Goal: Transaction & Acquisition: Purchase product/service

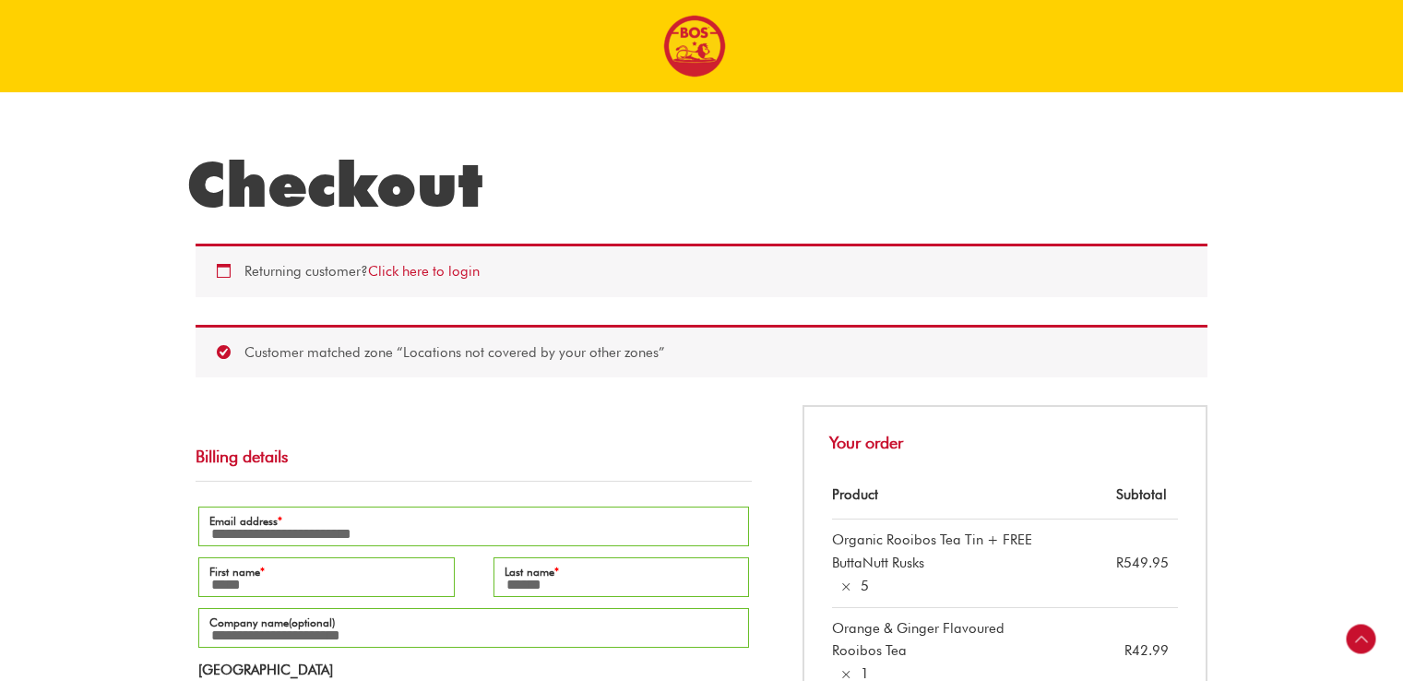
select select "**"
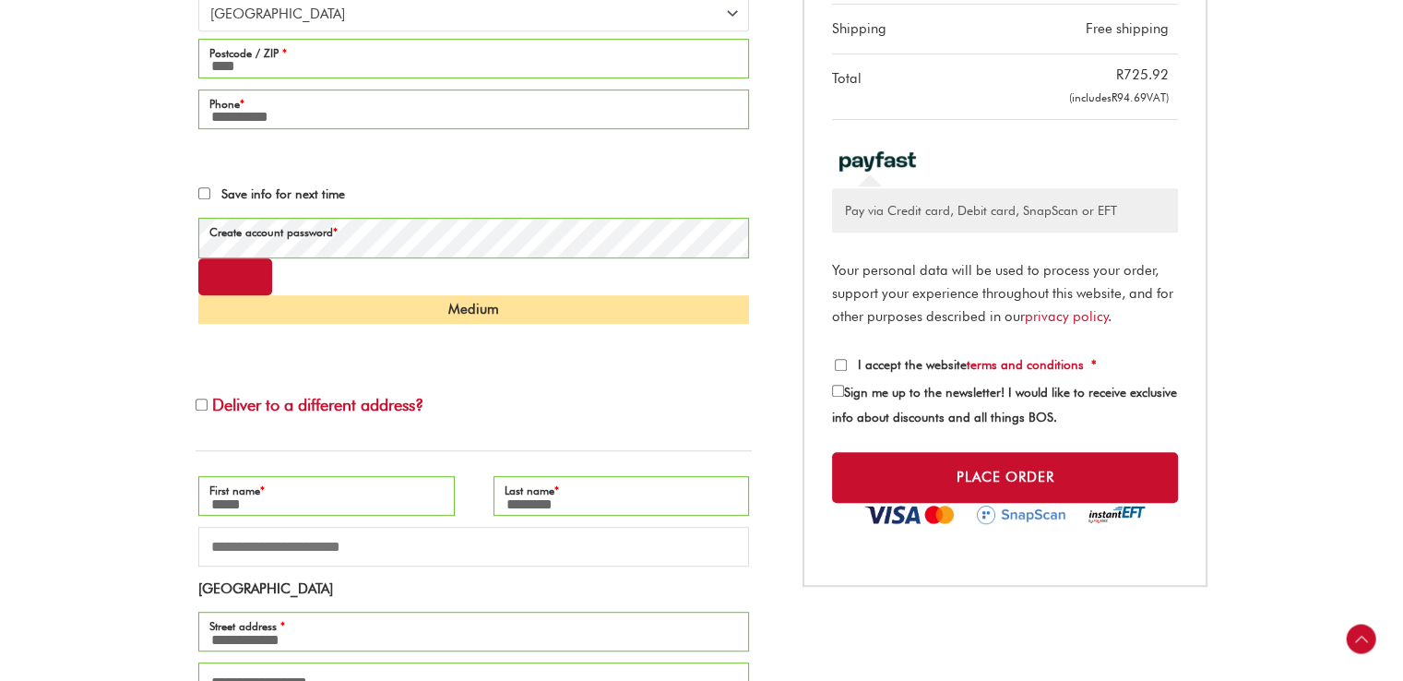
scroll to position [848, 0]
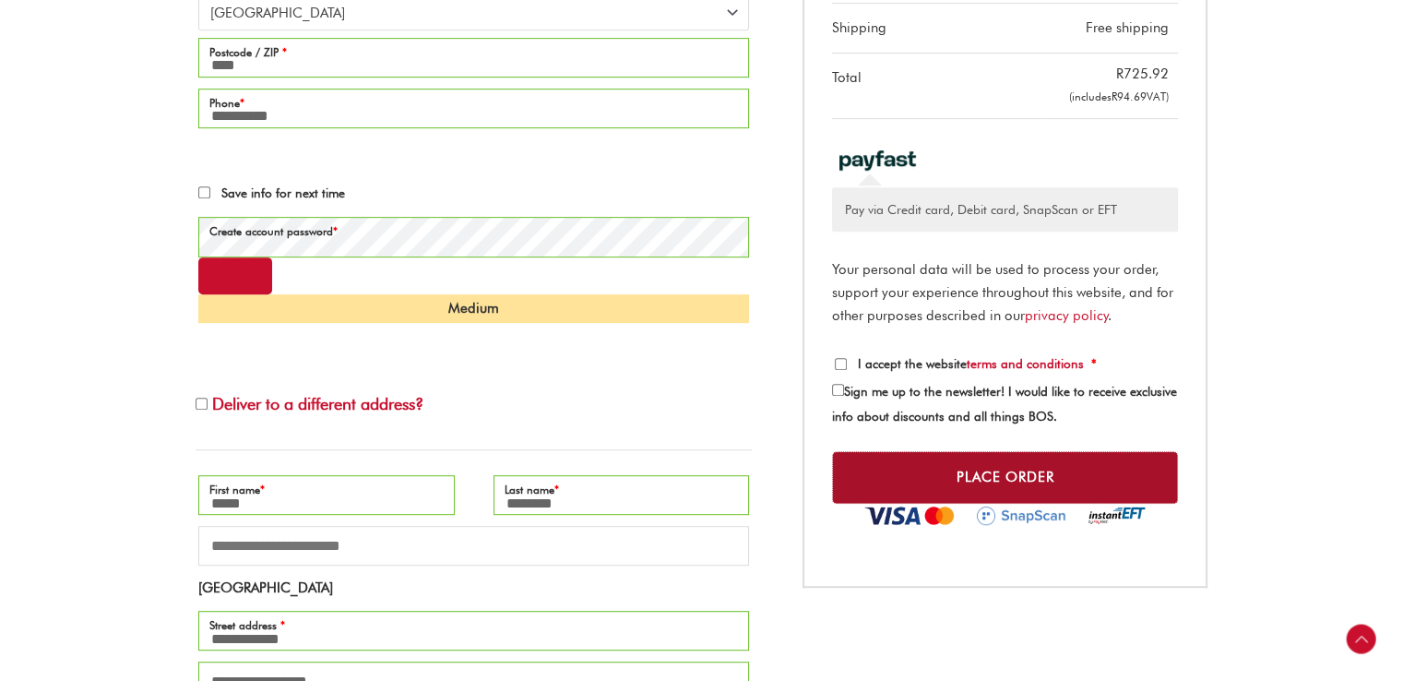
click at [1029, 471] on button "Place order" at bounding box center [1005, 477] width 346 height 53
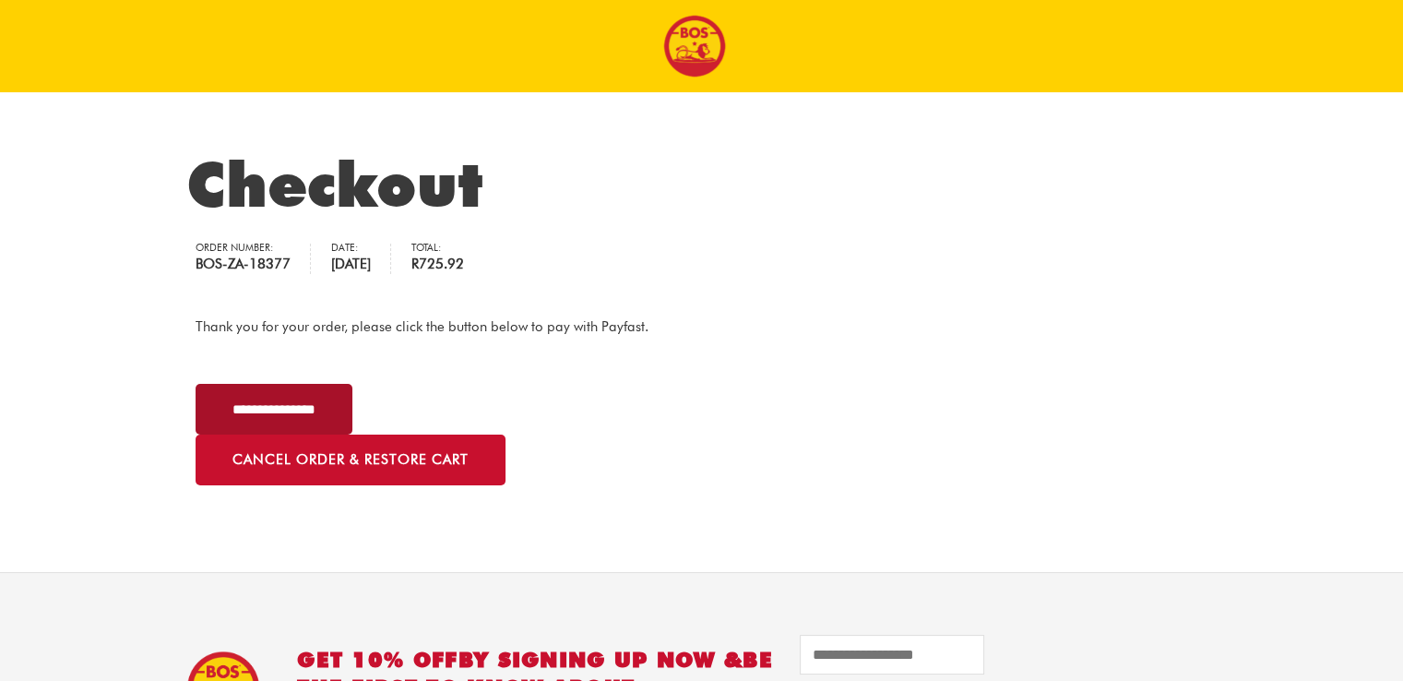
click at [303, 401] on input "**********" at bounding box center [273, 409] width 157 height 51
